Goal: Register for event/course

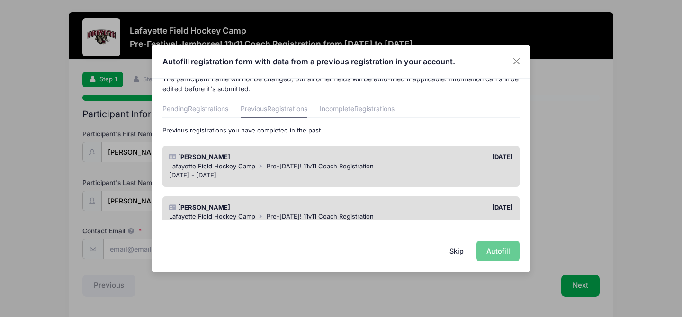
scroll to position [11, 0]
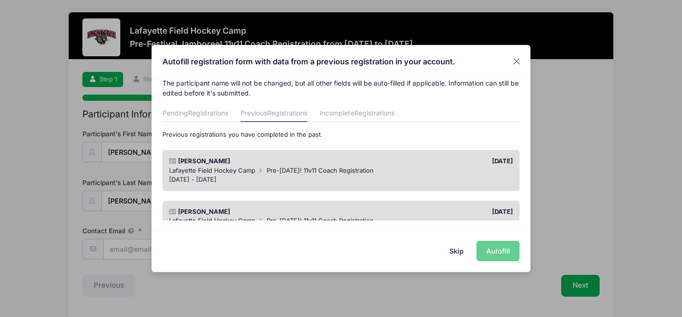
click at [229, 179] on div "[DATE] - [DATE]" at bounding box center [341, 179] width 344 height 9
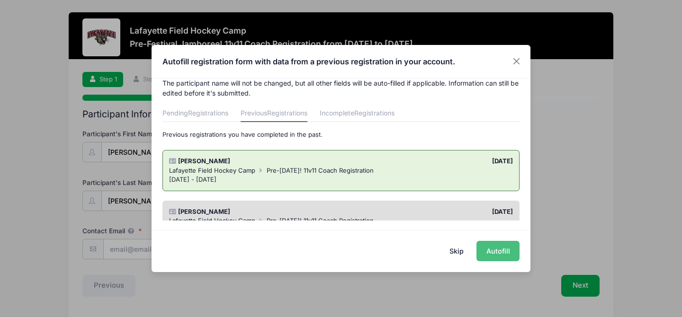
click at [505, 254] on button "Autofill" at bounding box center [497, 251] width 43 height 20
type input "[EMAIL_ADDRESS][DOMAIN_NAME]"
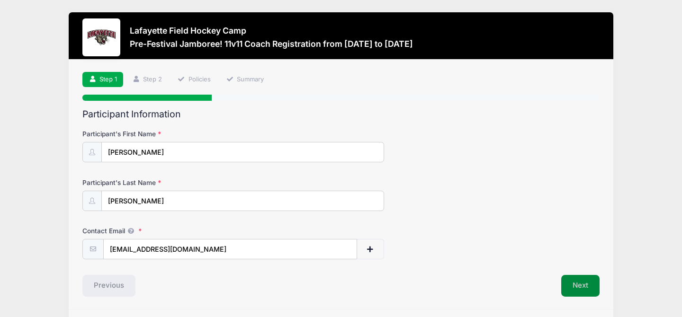
click at [576, 287] on button "Next" at bounding box center [580, 286] width 38 height 22
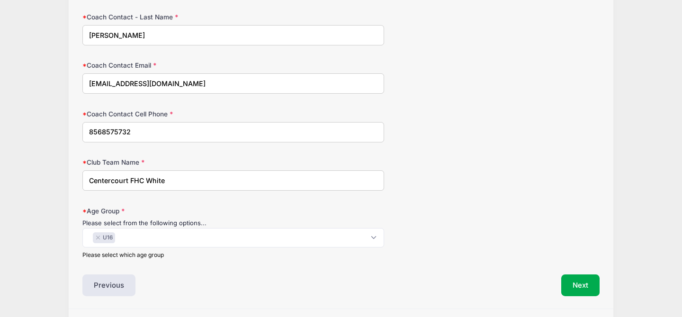
scroll to position [174, 0]
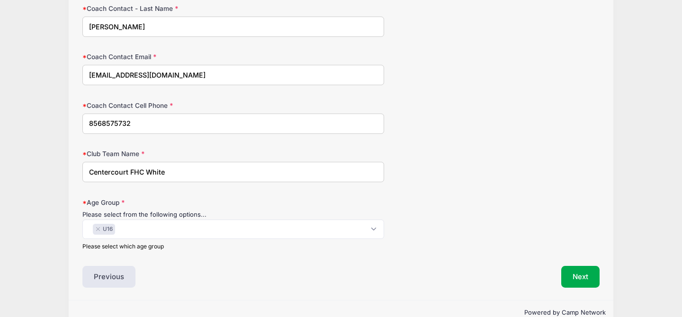
click at [179, 176] on input "Centercourt FHC White" at bounding box center [233, 172] width 302 height 20
type input "Centercourt FHC U16 Blue"
click at [594, 278] on button "Next" at bounding box center [580, 277] width 38 height 22
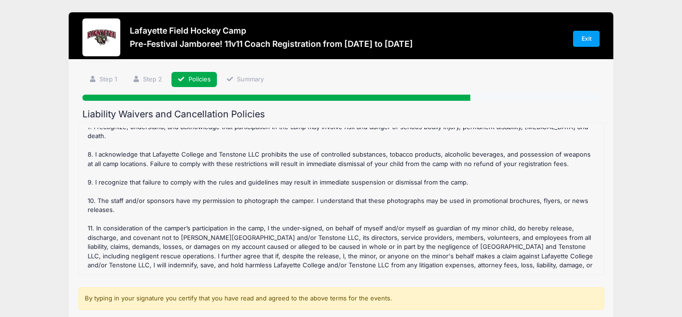
scroll to position [193, 0]
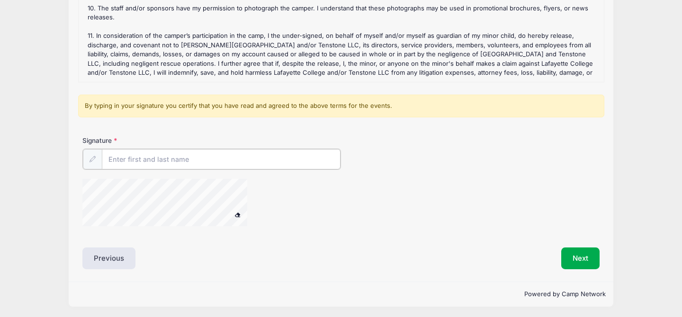
click at [157, 156] on input "Signature" at bounding box center [221, 159] width 239 height 20
type input "[PERSON_NAME]"
click at [580, 251] on button "Next" at bounding box center [580, 258] width 38 height 22
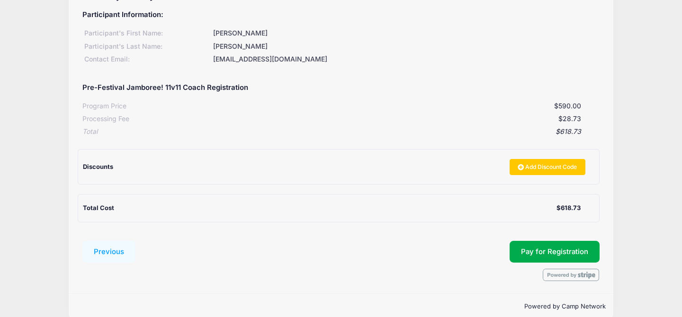
scroll to position [0, 0]
